Goal: Task Accomplishment & Management: Use online tool/utility

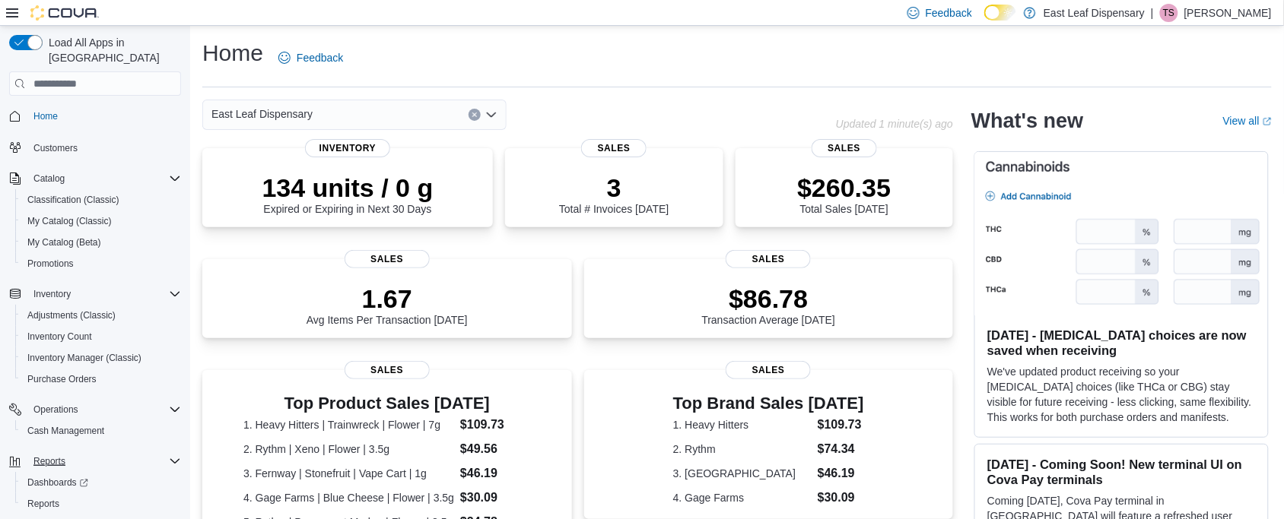
scroll to position [21, 0]
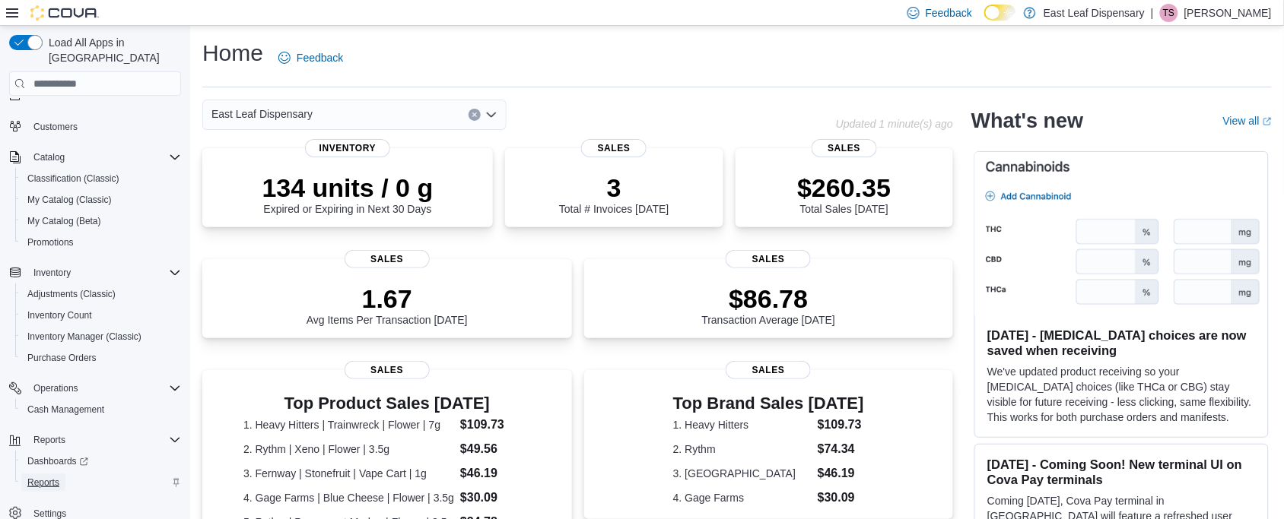
click at [44, 477] on span "Reports" at bounding box center [43, 483] width 32 height 12
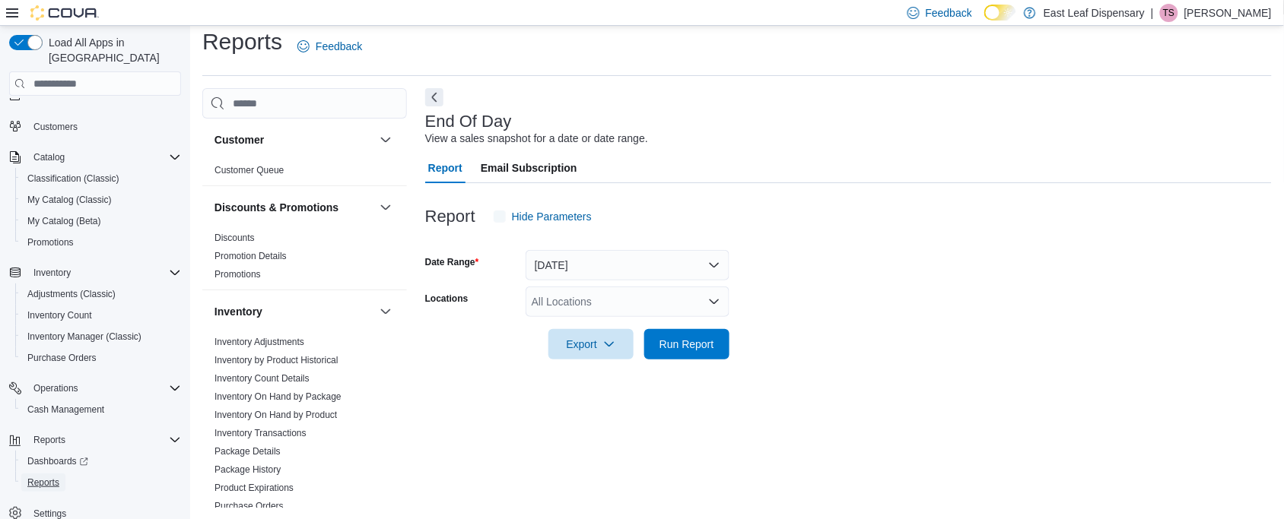
scroll to position [12, 0]
click at [660, 357] on span "Run Report" at bounding box center [686, 343] width 67 height 30
